Goal: Find specific page/section: Find specific page/section

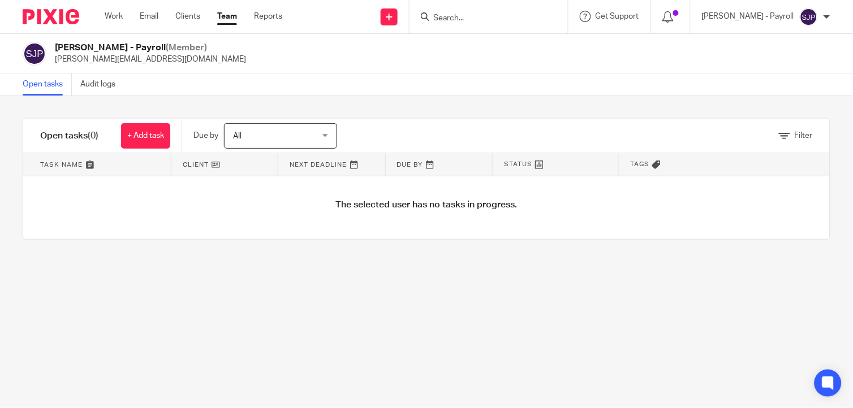
click at [443, 20] on input "Search" at bounding box center [483, 19] width 102 height 10
paste input "[PERSON_NAME] OKWOK LTD"
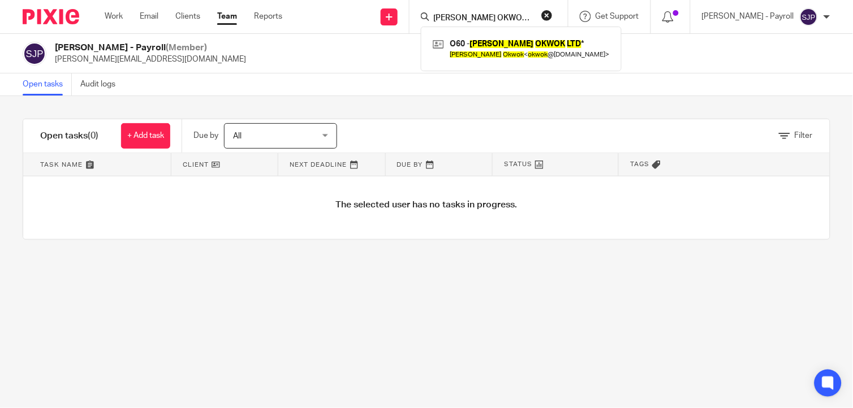
type input "[PERSON_NAME] OKWOK LTD"
click at [478, 46] on link at bounding box center [521, 49] width 183 height 26
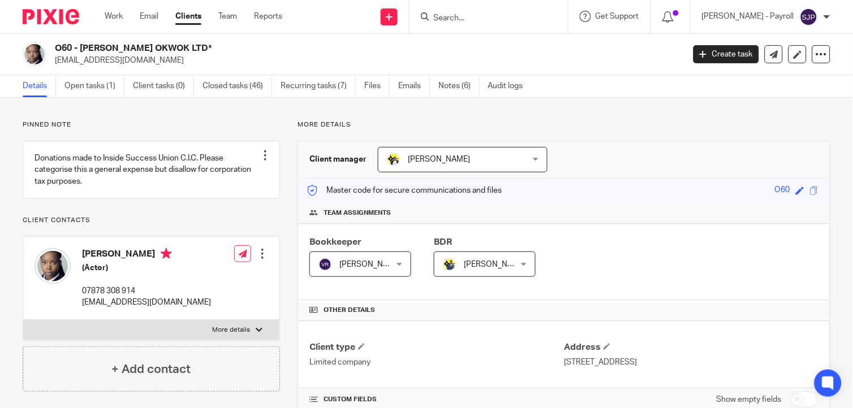
click at [477, 14] on input "Search" at bounding box center [483, 19] width 102 height 10
paste input "HW LEGAL LTD"
type input "HW LEGAL LTD"
